Goal: Transaction & Acquisition: Book appointment/travel/reservation

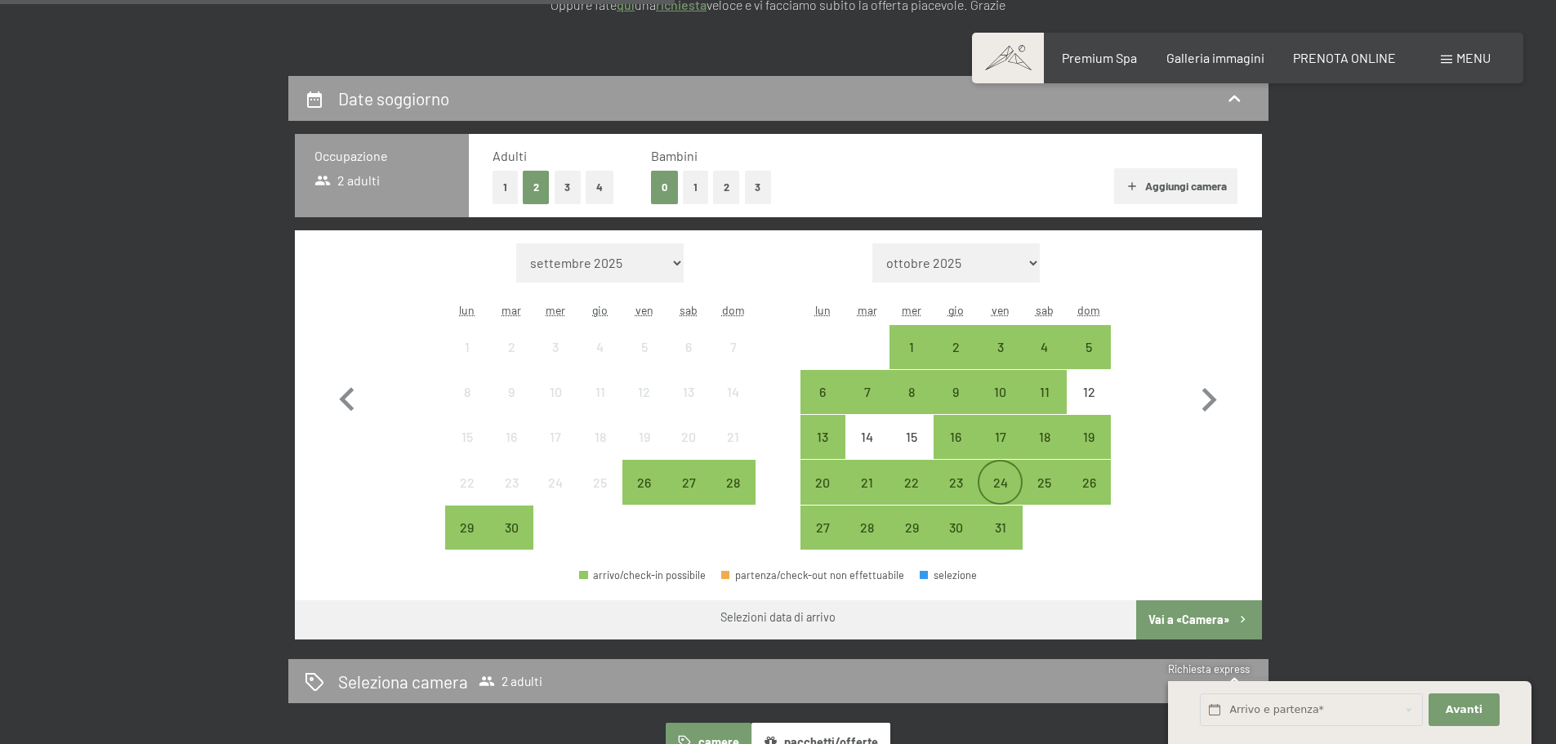
click at [996, 484] on div "24" at bounding box center [999, 496] width 41 height 41
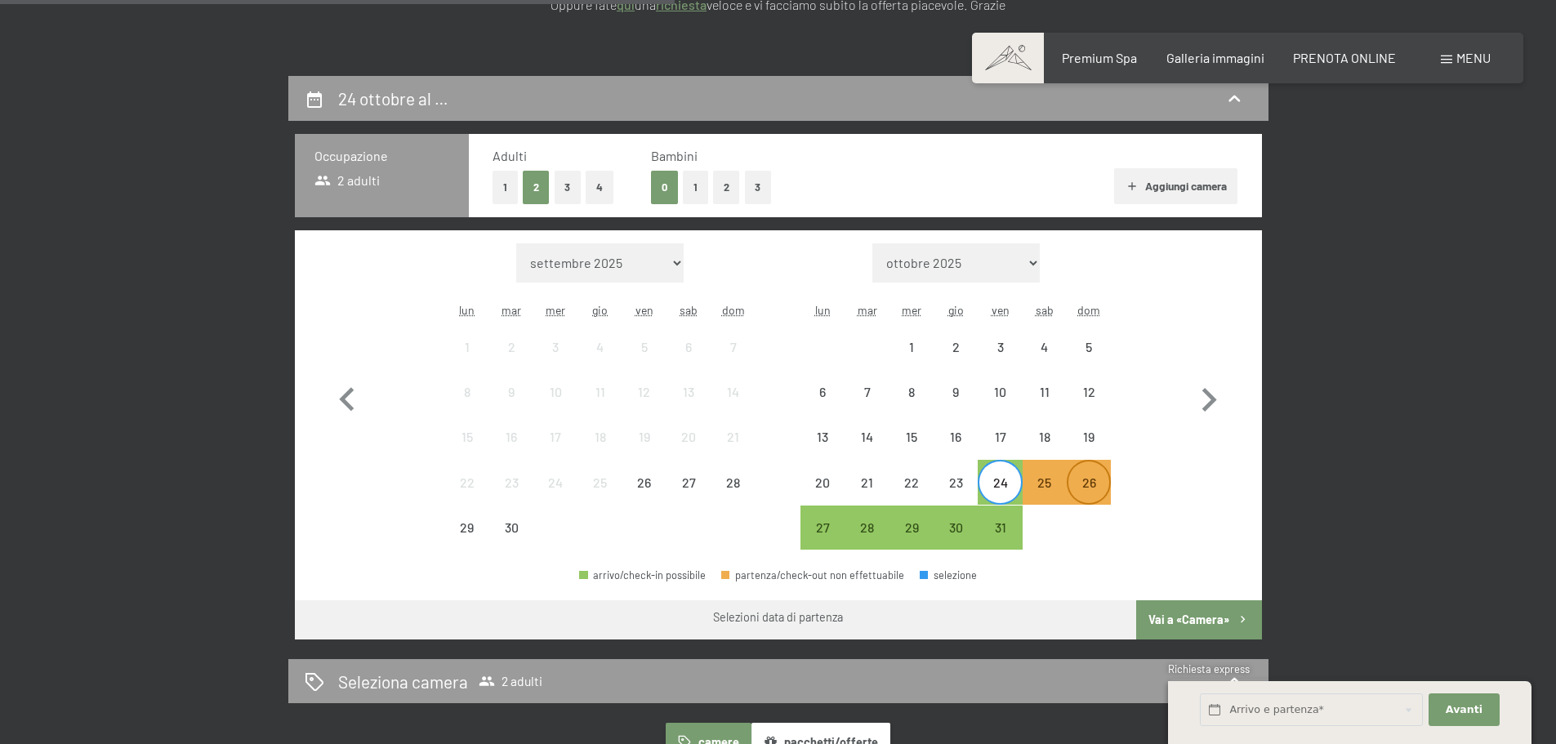
click at [1090, 491] on div "26" at bounding box center [1088, 496] width 41 height 41
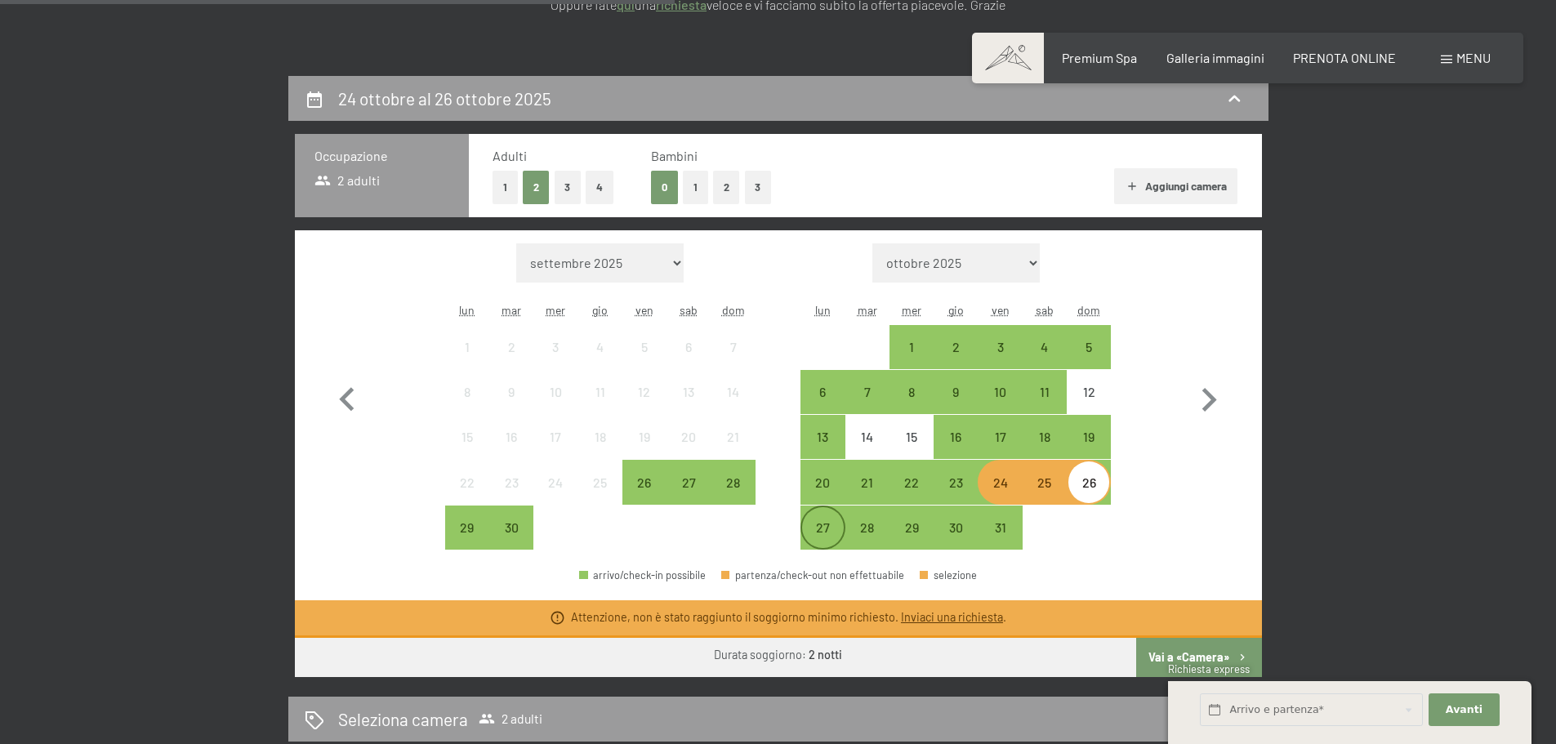
click at [814, 527] on div "27" at bounding box center [822, 541] width 41 height 41
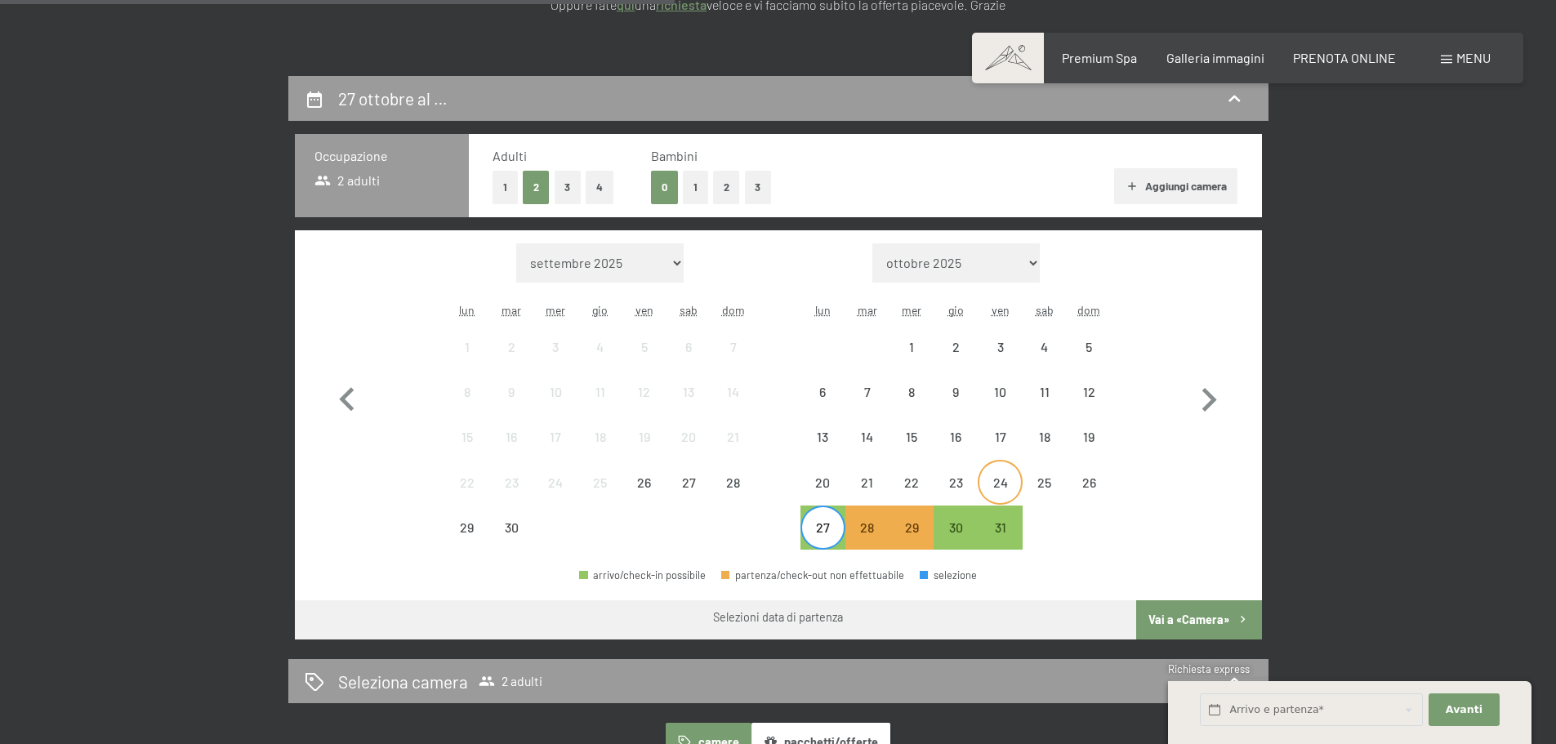
click at [991, 486] on div "24" at bounding box center [999, 496] width 41 height 41
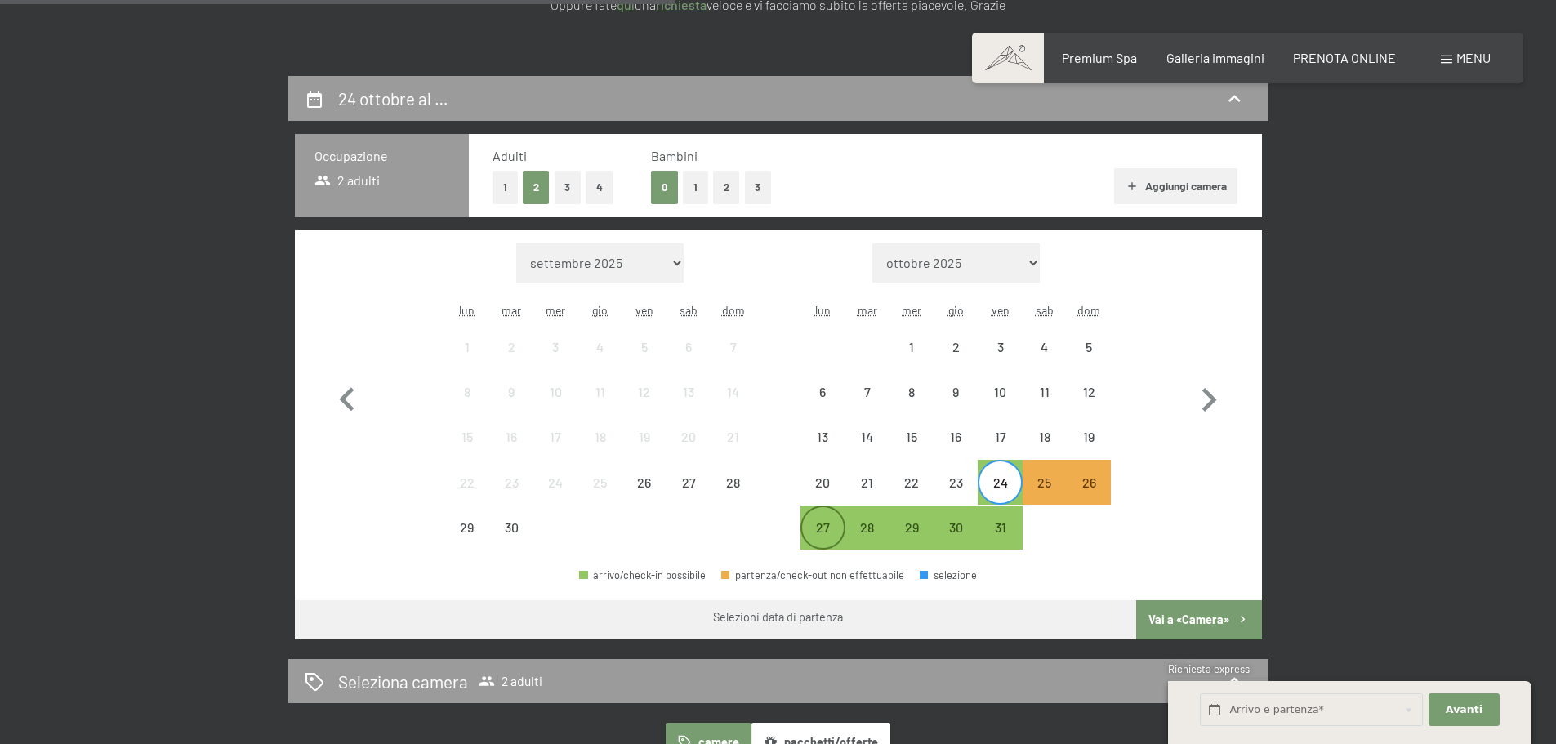
click at [817, 536] on div "27" at bounding box center [822, 541] width 41 height 41
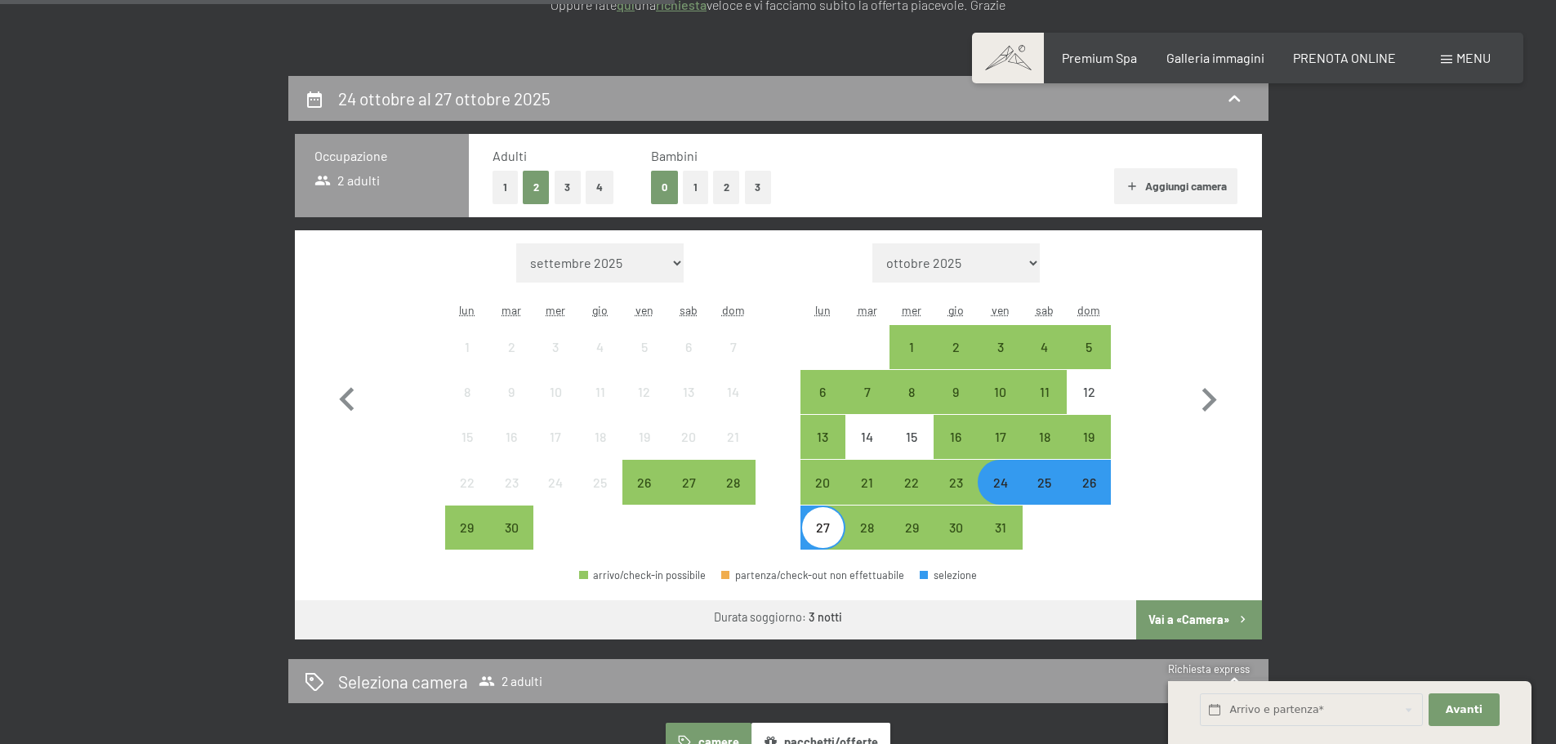
click at [1183, 619] on button "Vai a «Camera»" at bounding box center [1198, 619] width 125 height 39
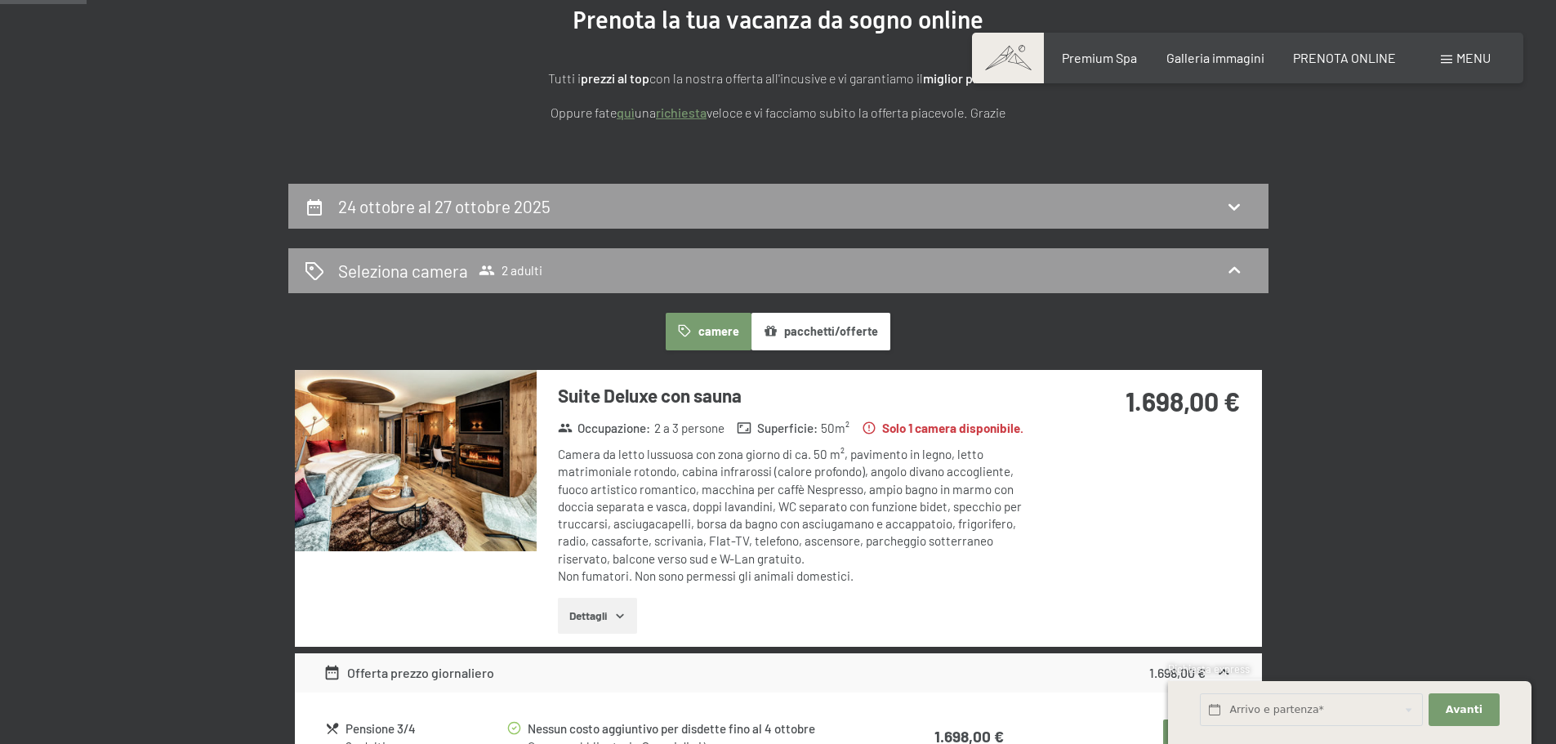
scroll to position [245, 0]
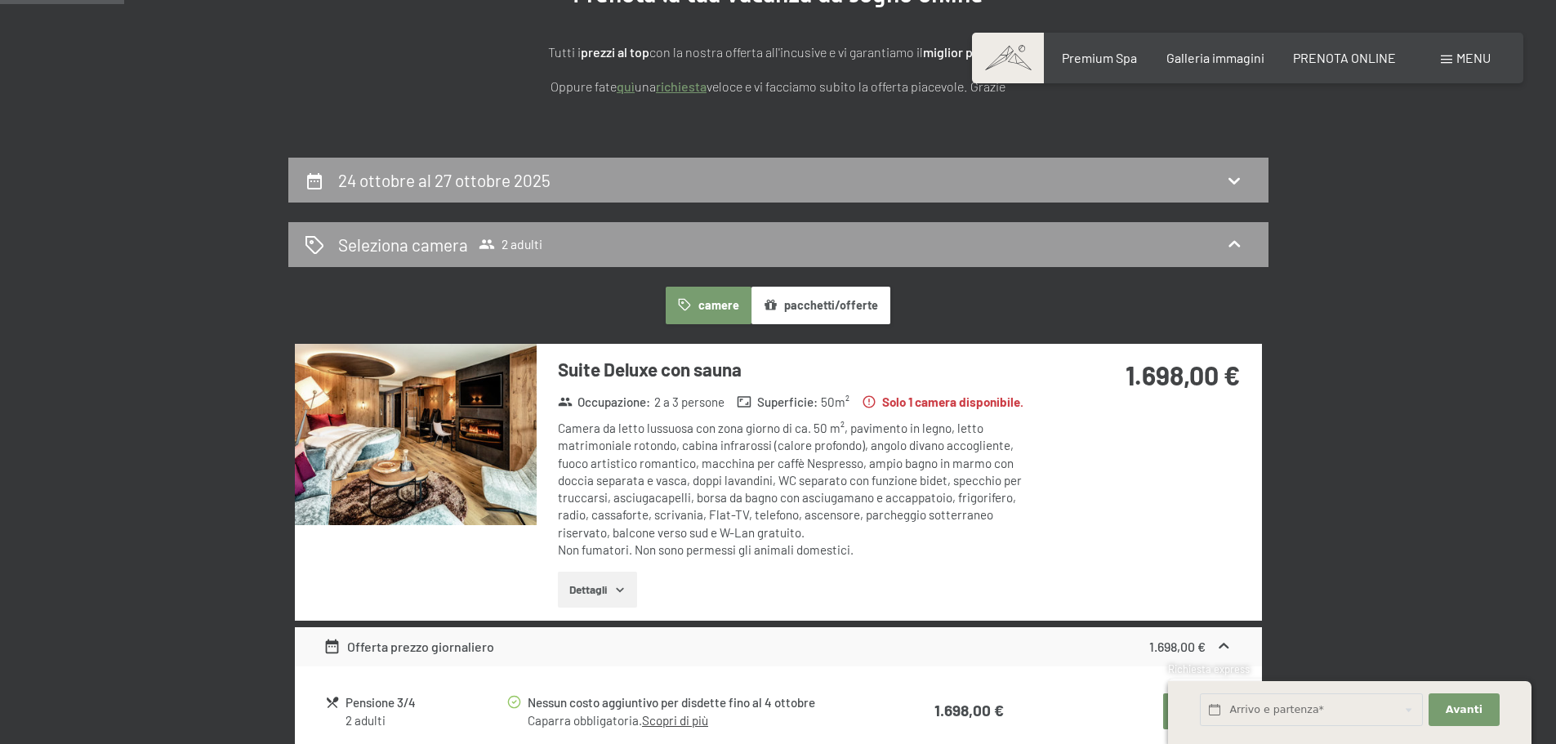
click at [815, 305] on button "pacchetti/offerte" at bounding box center [820, 306] width 139 height 38
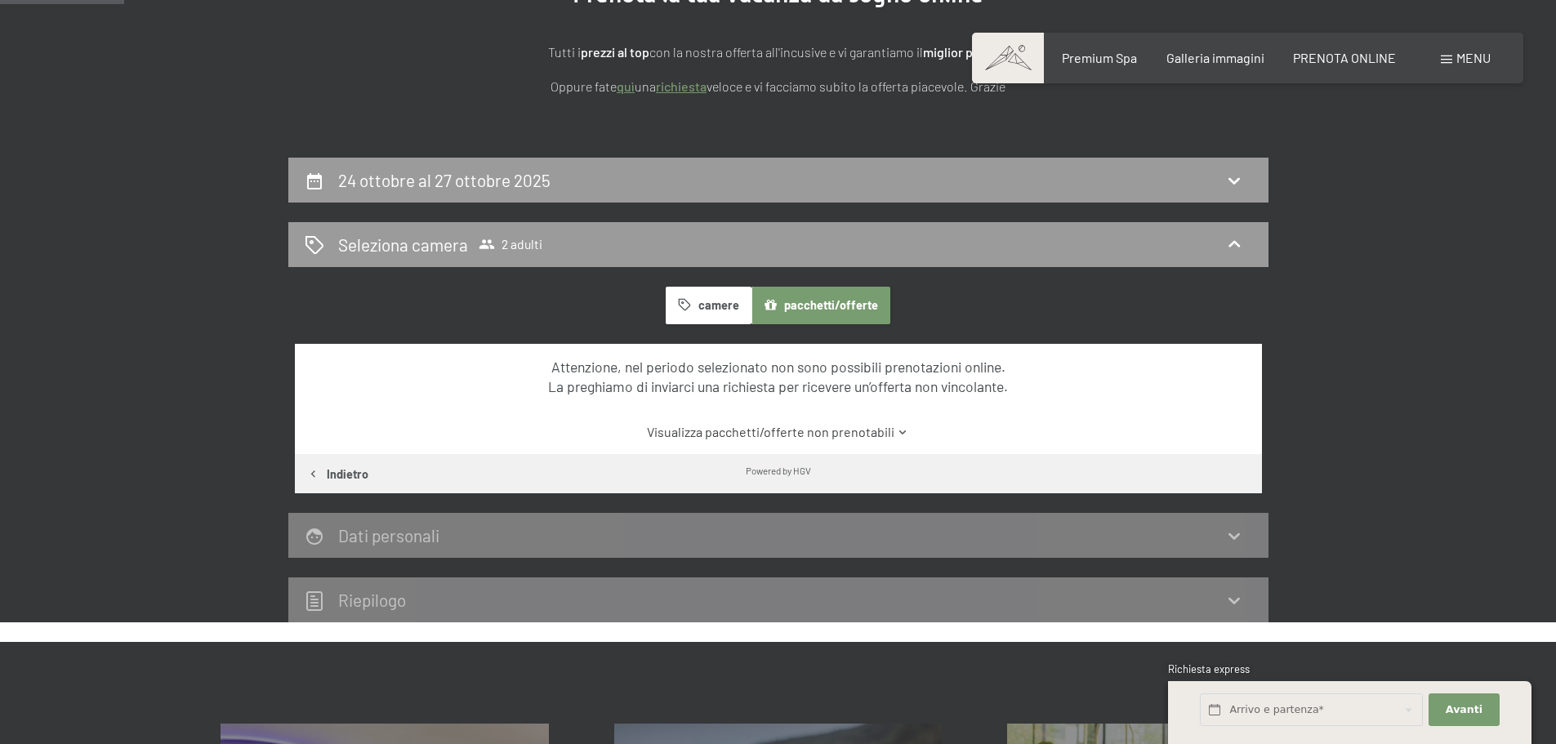
click at [702, 303] on button "camere" at bounding box center [708, 306] width 85 height 38
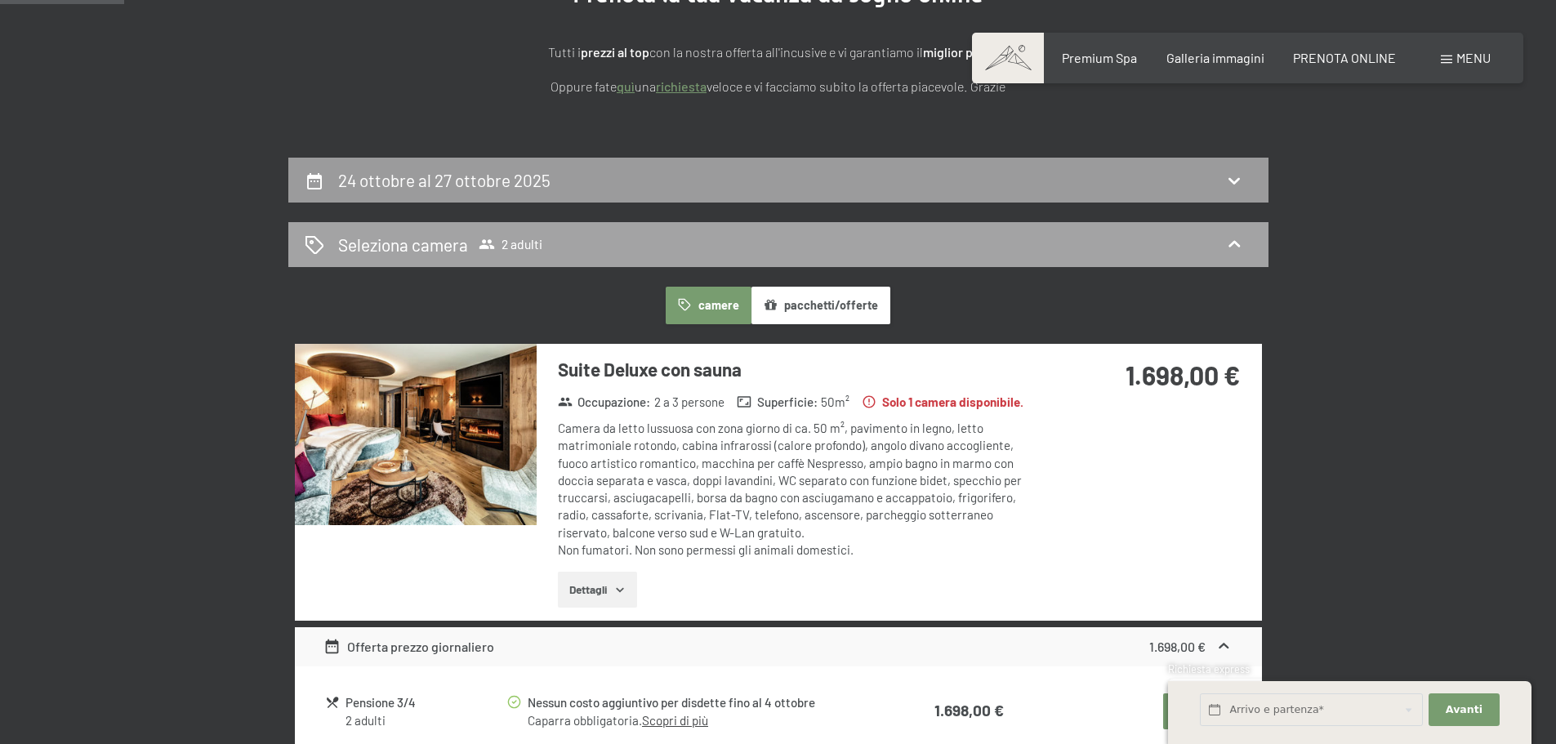
click at [557, 242] on div "Seleziona camera 2 adulti" at bounding box center [778, 245] width 947 height 24
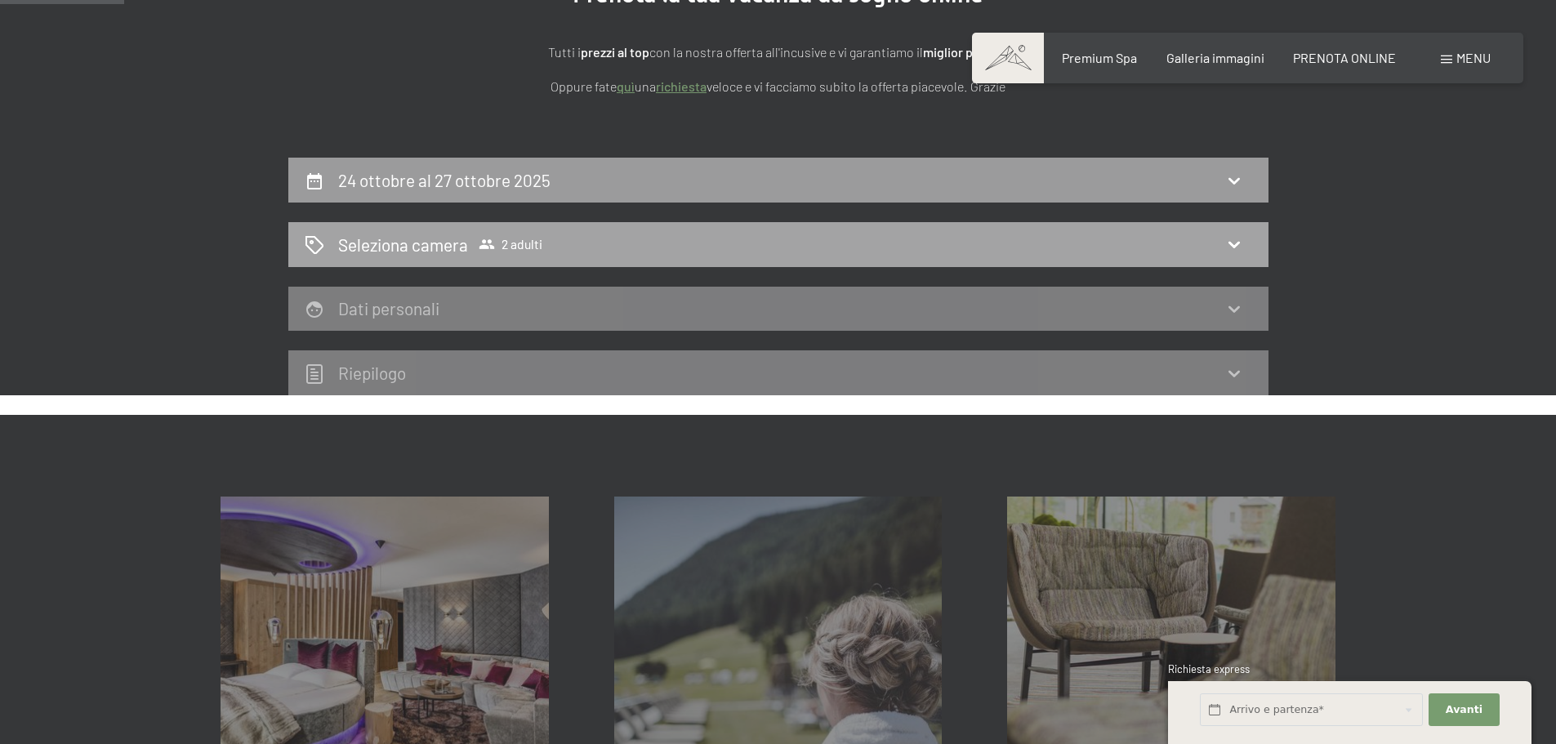
click at [557, 242] on div "Seleziona camera 2 adulti" at bounding box center [778, 245] width 947 height 24
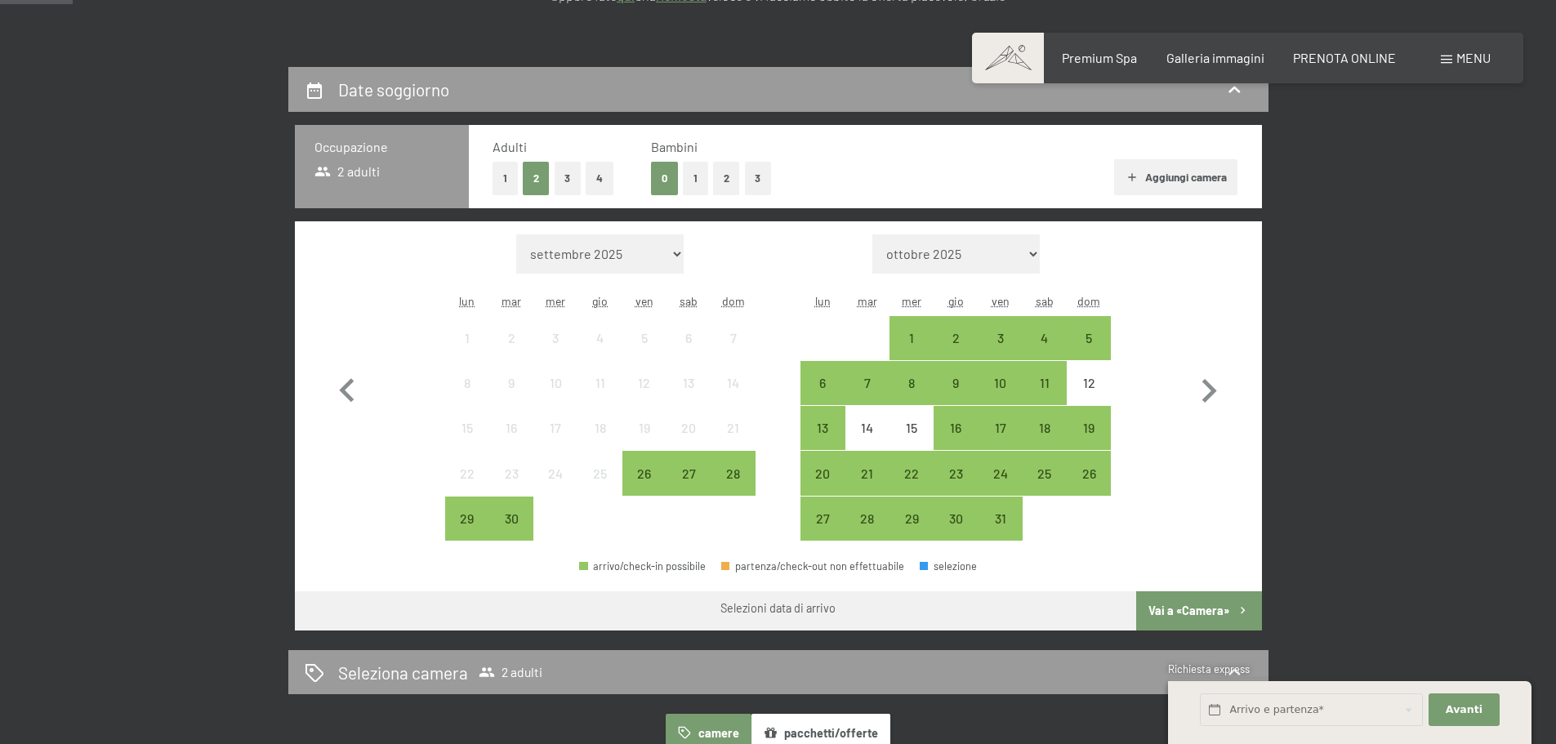
scroll to position [245, 0]
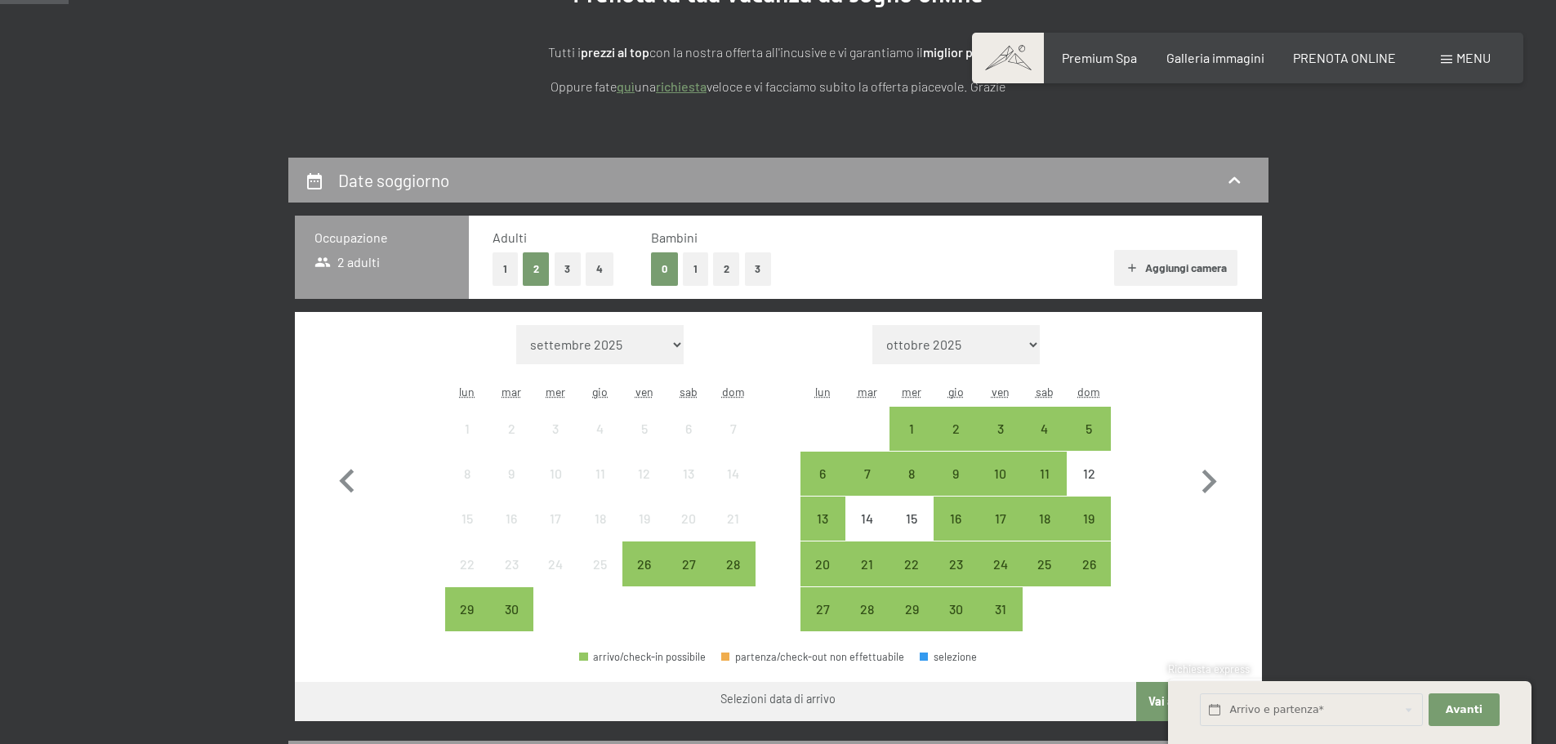
click at [728, 269] on button "2" at bounding box center [726, 268] width 27 height 33
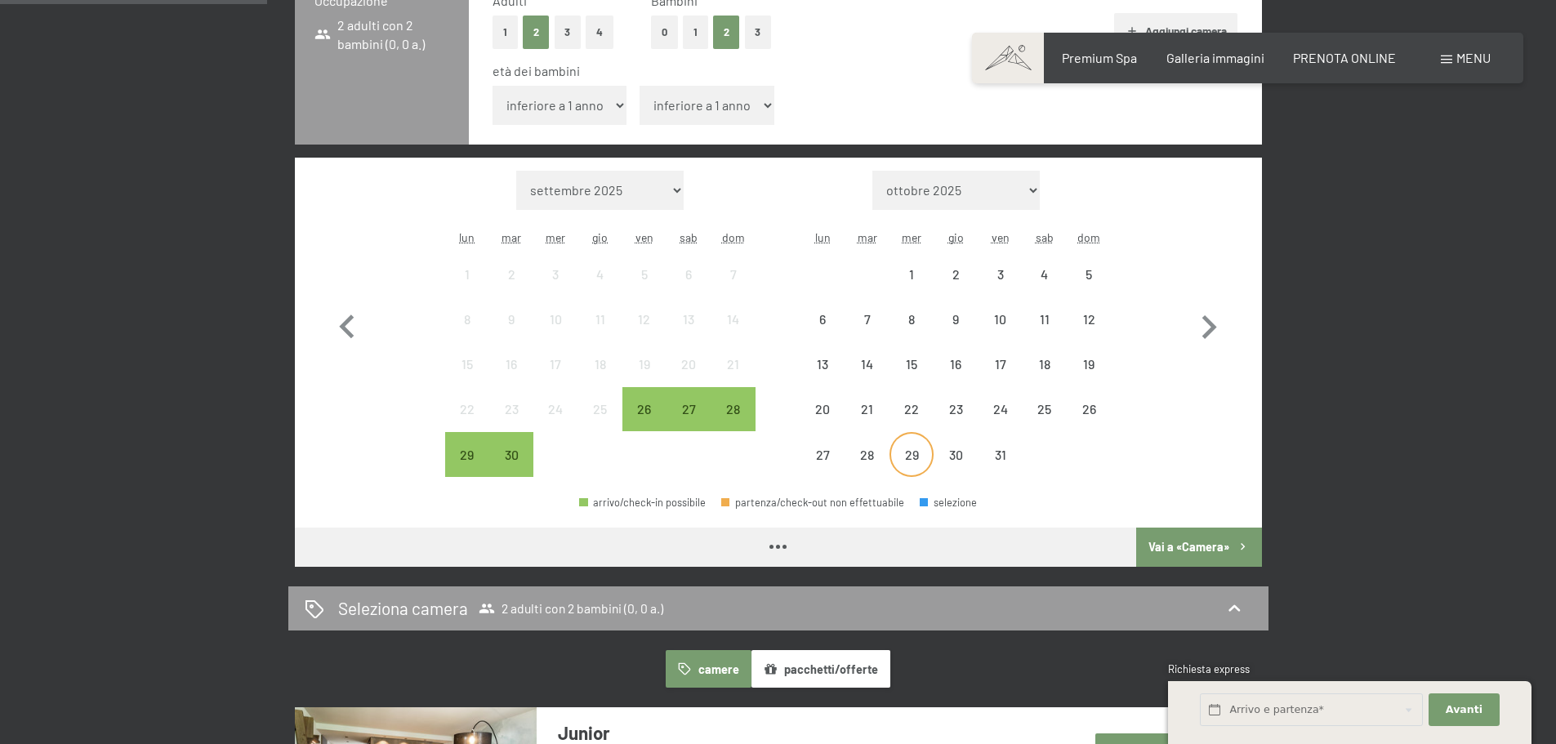
scroll to position [490, 0]
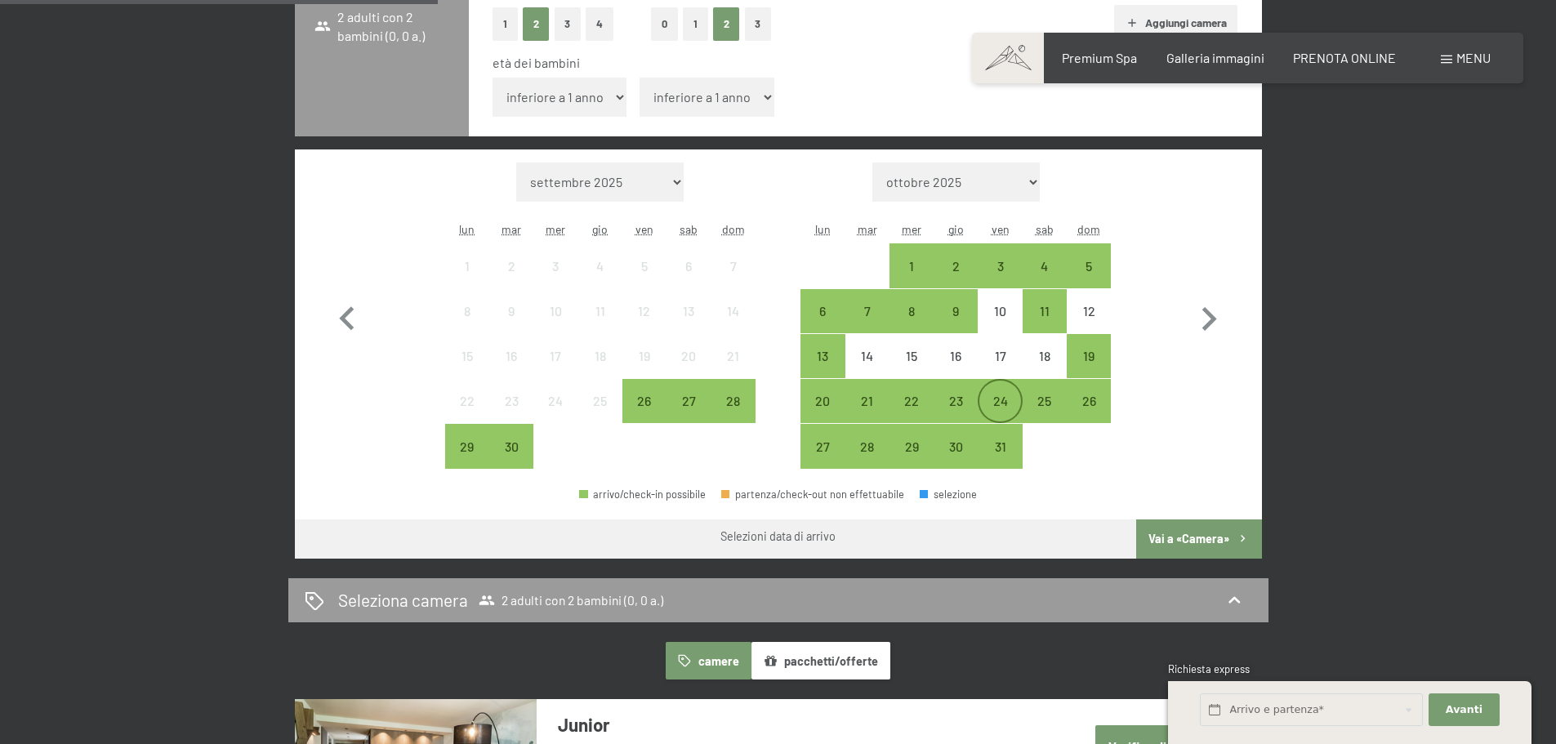
click at [1000, 405] on div "24" at bounding box center [999, 414] width 41 height 41
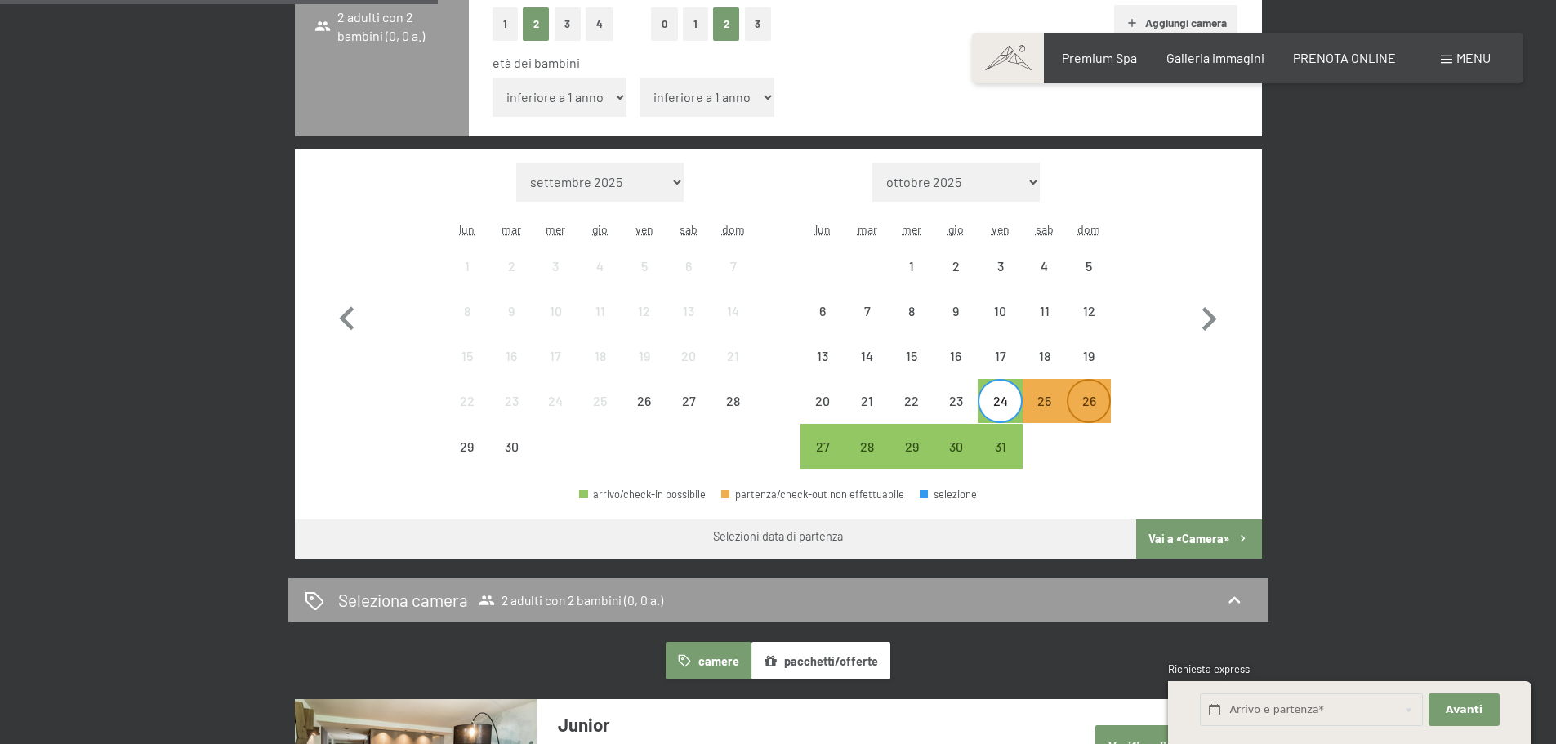
click at [1084, 403] on div "26" at bounding box center [1088, 414] width 41 height 41
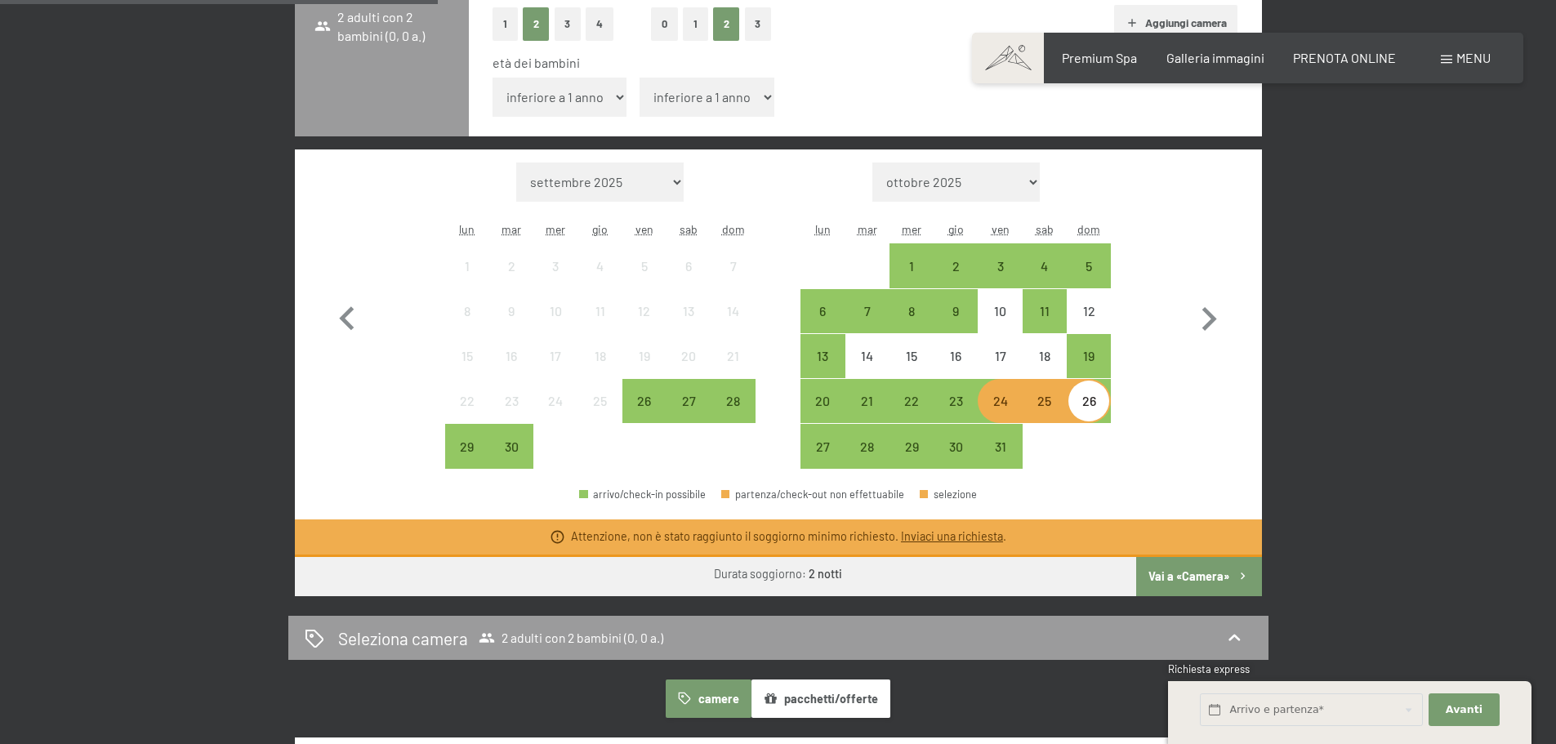
click at [987, 406] on div "24" at bounding box center [999, 414] width 41 height 41
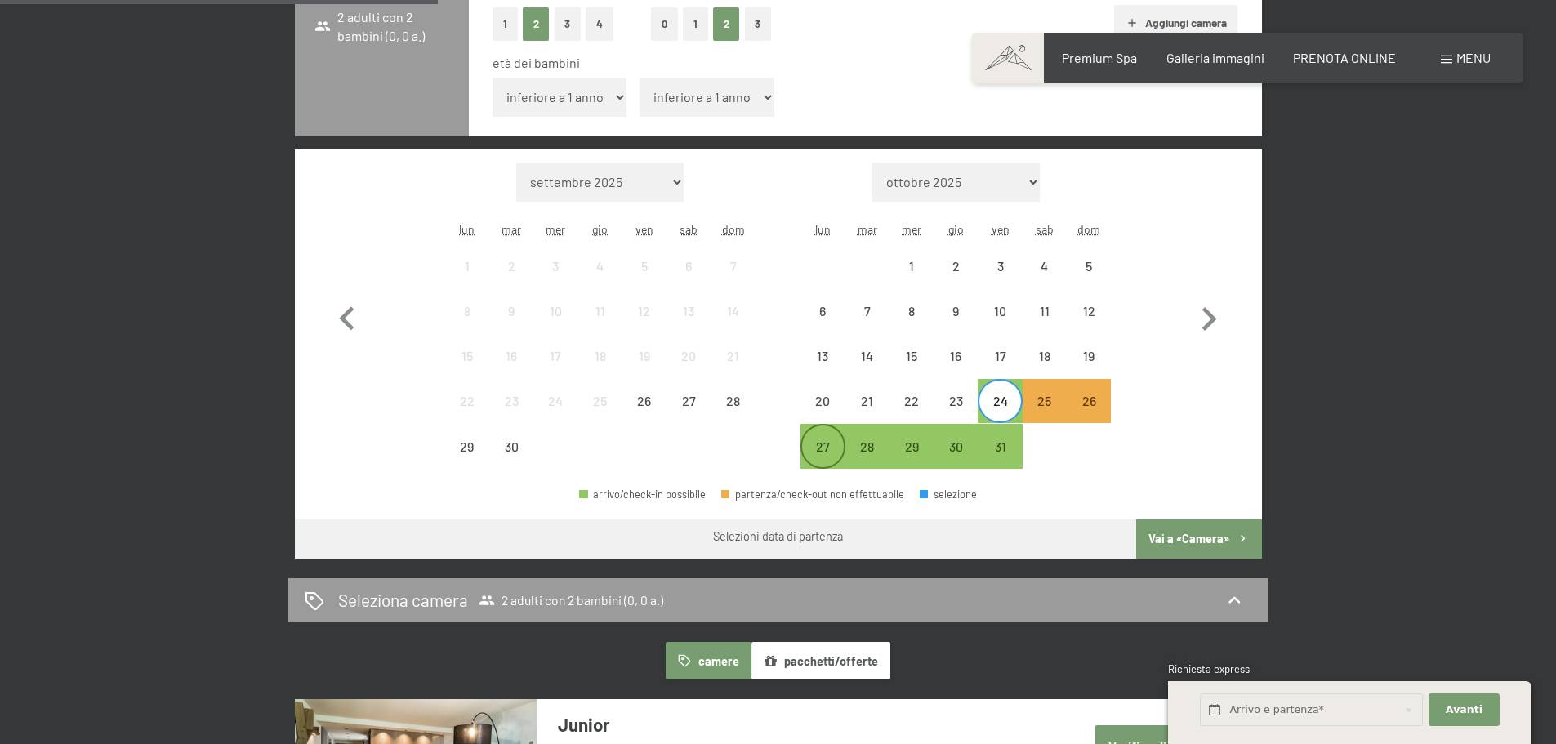
click at [817, 455] on div "27" at bounding box center [822, 460] width 41 height 41
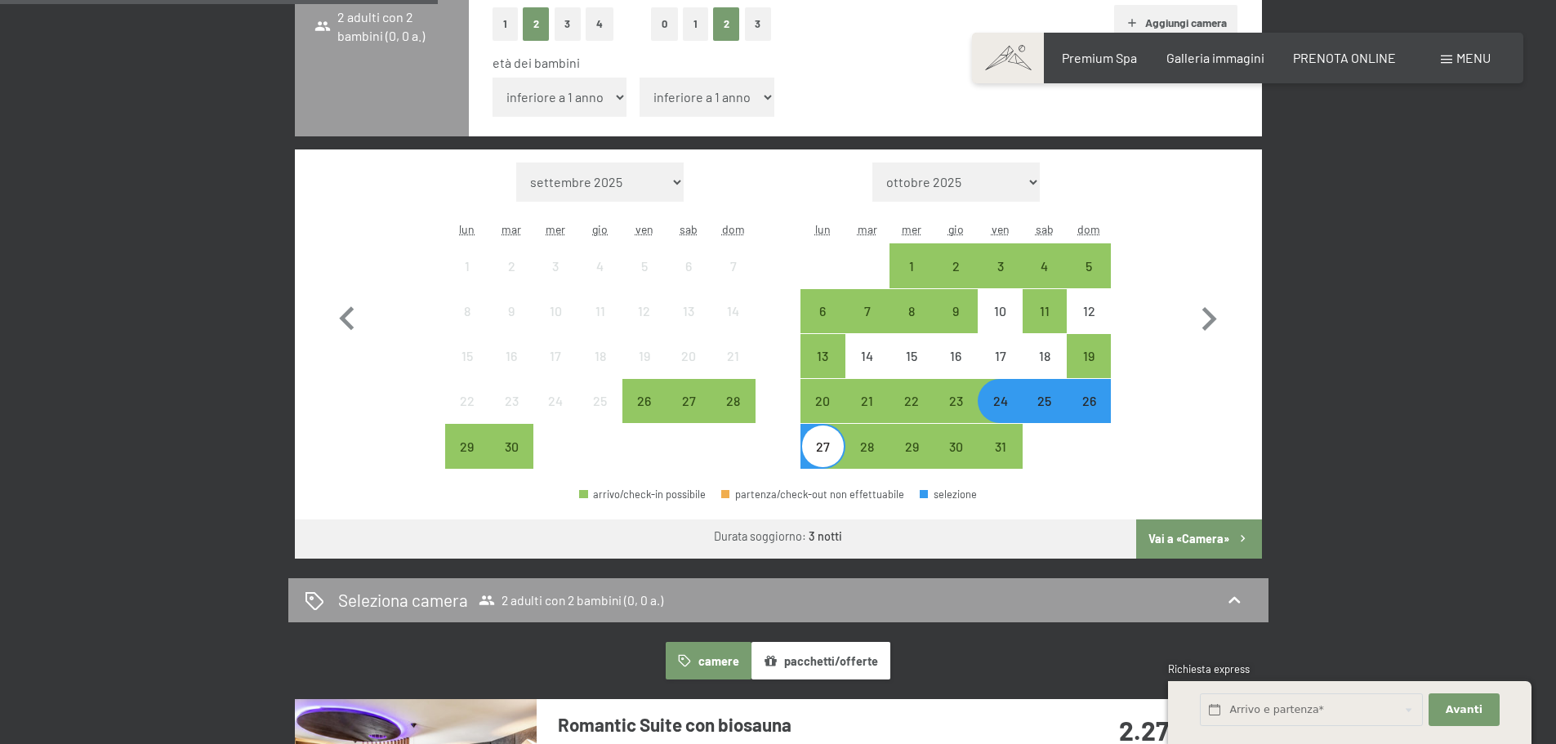
click at [1167, 540] on button "Vai a «Camera»" at bounding box center [1198, 538] width 125 height 39
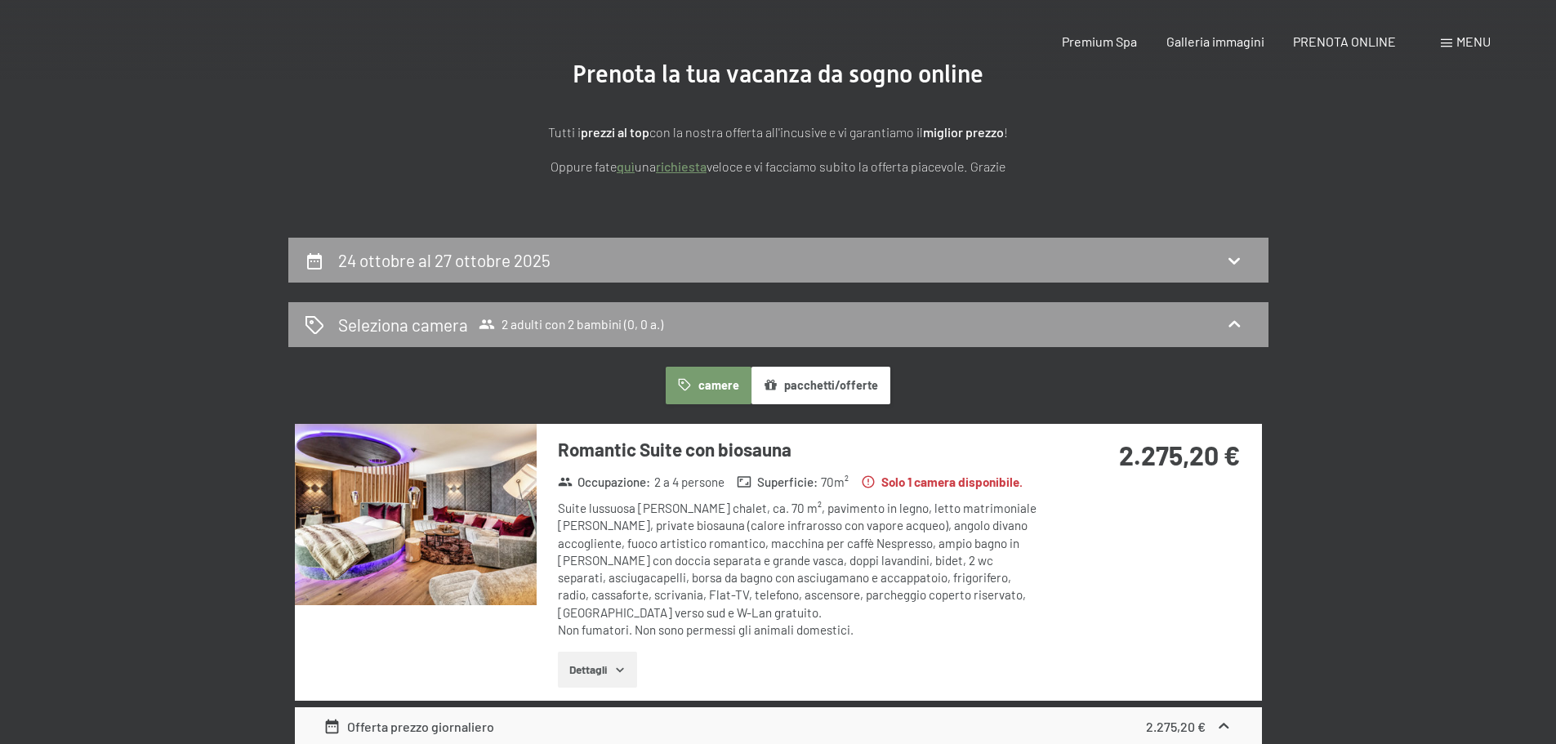
scroll to position [0, 0]
